Goal: Check status: Check status

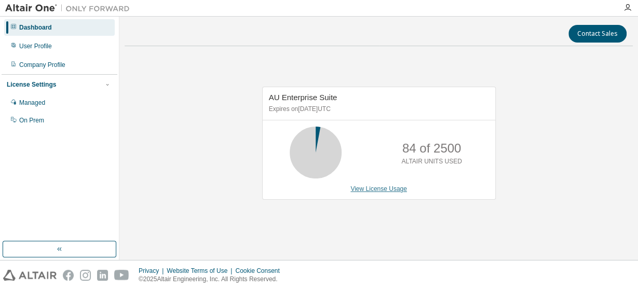
click at [378, 185] on link "View License Usage" at bounding box center [379, 188] width 57 height 7
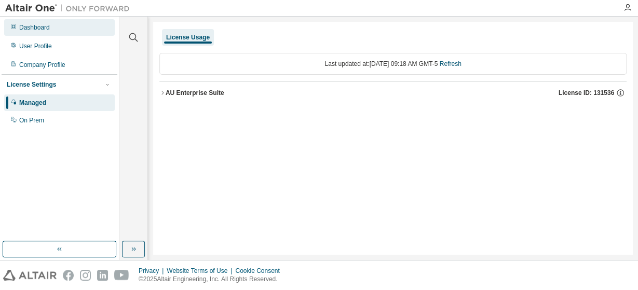
click at [55, 25] on div "Dashboard" at bounding box center [59, 27] width 111 height 17
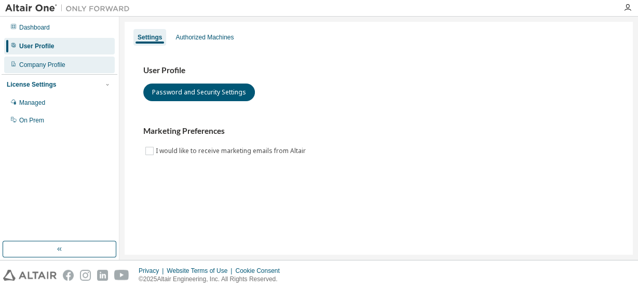
click at [50, 71] on div "Company Profile" at bounding box center [59, 65] width 111 height 17
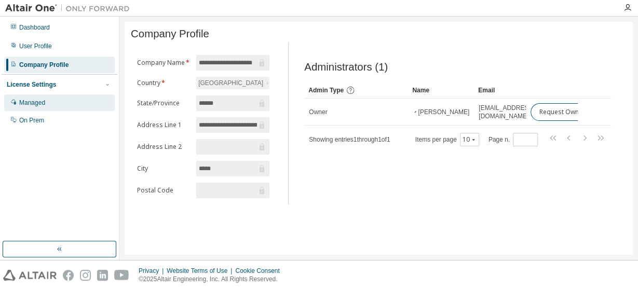
click at [18, 96] on div "Managed" at bounding box center [59, 103] width 111 height 17
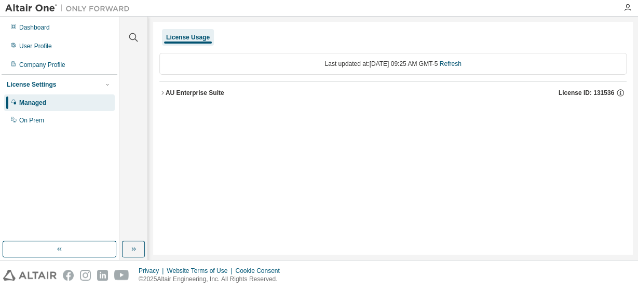
click at [204, 100] on button "AU Enterprise Suite License ID: 131536" at bounding box center [392, 93] width 467 height 23
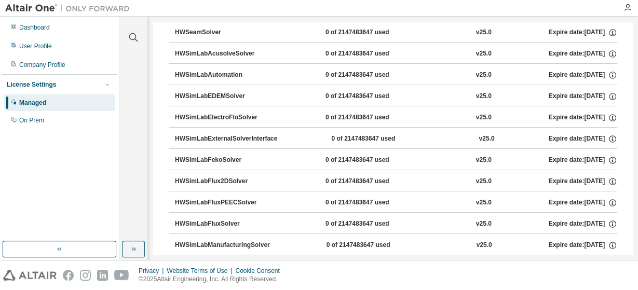
scroll to position [5645, 0]
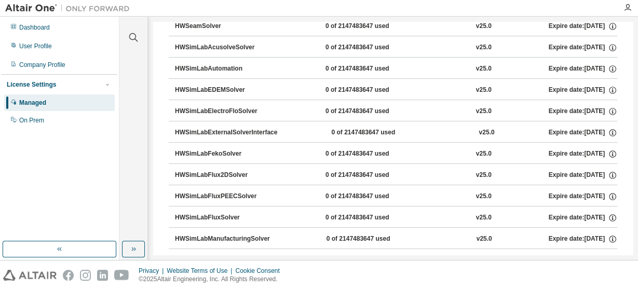
click at [217, 185] on button "HWSimLabFluxPEECSolver 0 of 2147483647 used v25.0 Expire date: 2026-04-07" at bounding box center [396, 196] width 442 height 23
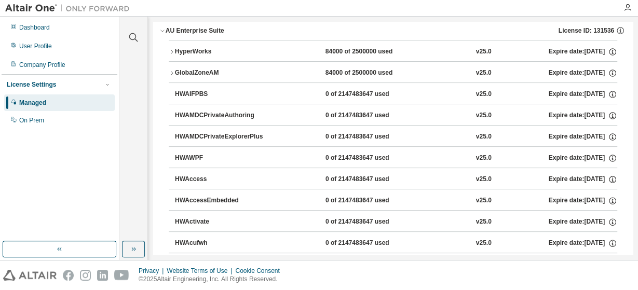
scroll to position [0, 0]
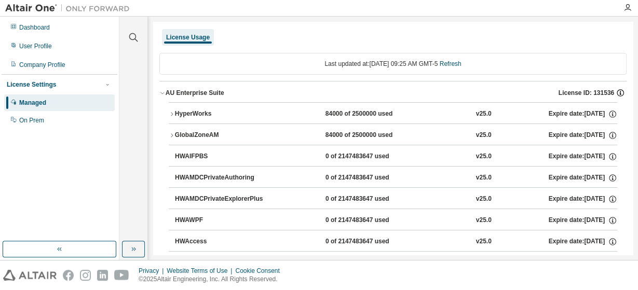
click at [622, 92] on icon "button" at bounding box center [620, 92] width 9 height 9
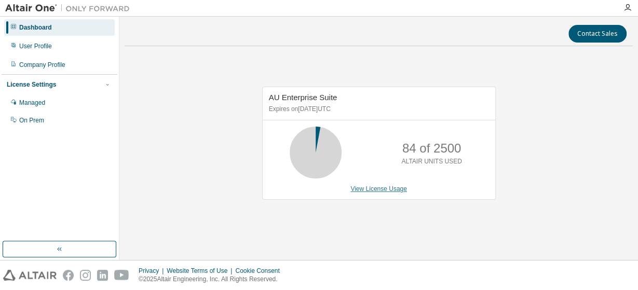
click at [379, 188] on link "View License Usage" at bounding box center [379, 188] width 57 height 7
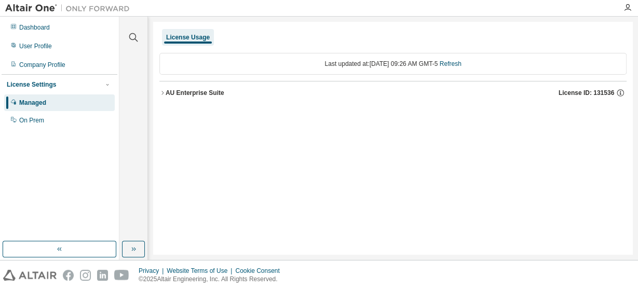
click at [193, 89] on div "AU Enterprise Suite" at bounding box center [195, 93] width 59 height 8
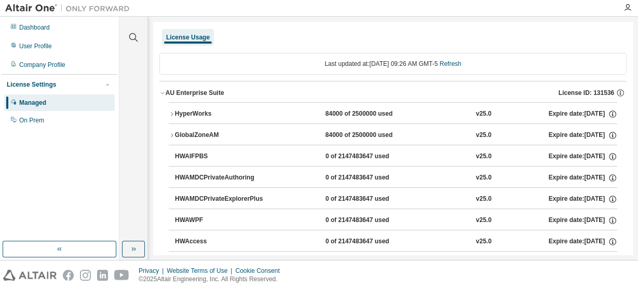
click at [193, 89] on div "AU Enterprise Suite" at bounding box center [195, 93] width 59 height 8
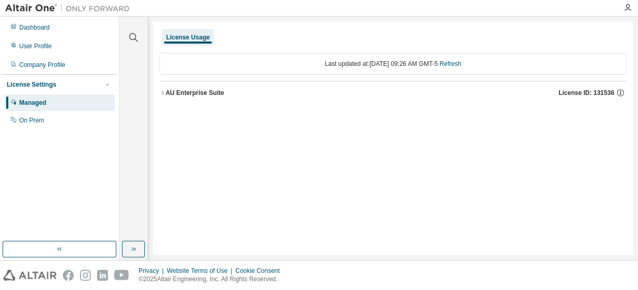
click at [193, 89] on div "AU Enterprise Suite" at bounding box center [195, 93] width 59 height 8
